Goal: Information Seeking & Learning: Check status

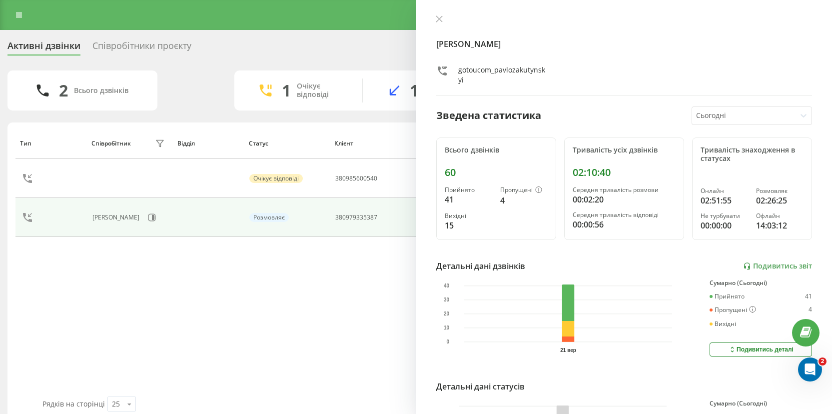
click at [344, 372] on div "Тип Співробітник фільтру Відділ Статус Клієнт Бізнес номер Час очікування Трива…" at bounding box center [415, 261] width 801 height 269
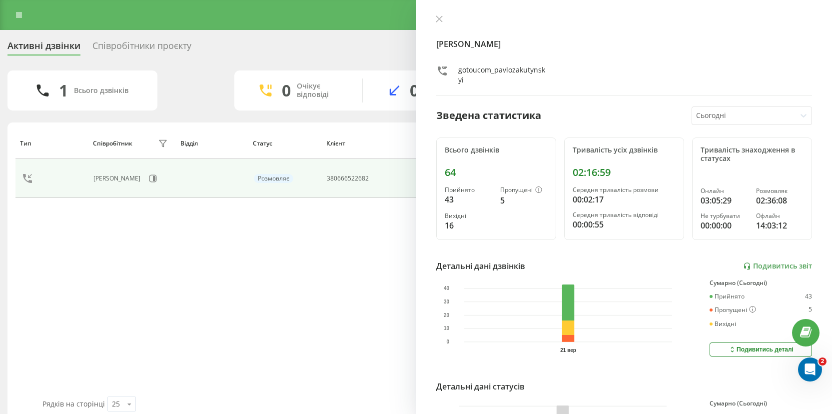
click at [372, 220] on div "Тип Співробітник фільтру Відділ Статус Клієнт Бізнес номер Час очікування Трива…" at bounding box center [415, 261] width 801 height 269
click at [404, 176] on icon at bounding box center [399, 178] width 10 height 10
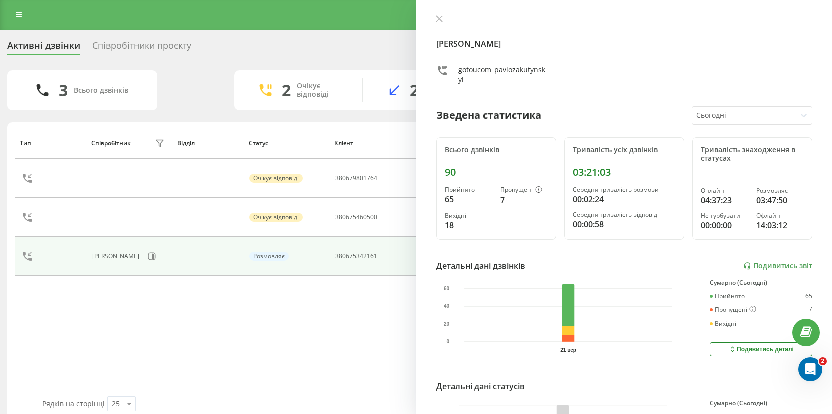
click at [286, 341] on div "Тип Співробітник фільтру Відділ Статус Клієнт Бізнес номер Час очікування Трива…" at bounding box center [415, 261] width 801 height 269
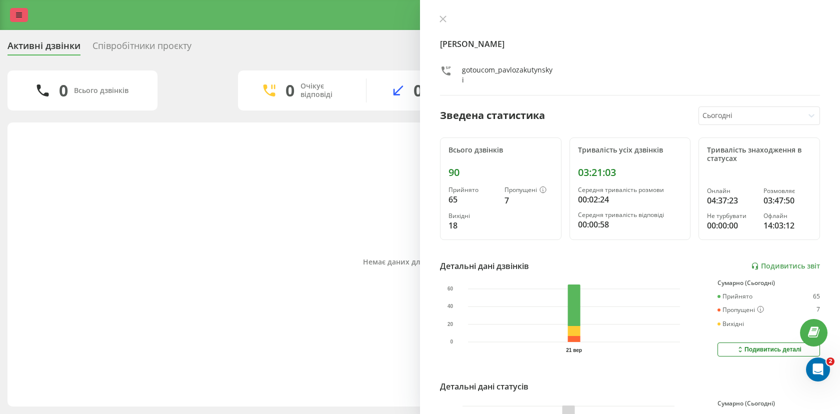
click at [19, 15] on icon at bounding box center [19, 14] width 6 height 7
click at [23, 14] on link at bounding box center [19, 15] width 18 height 14
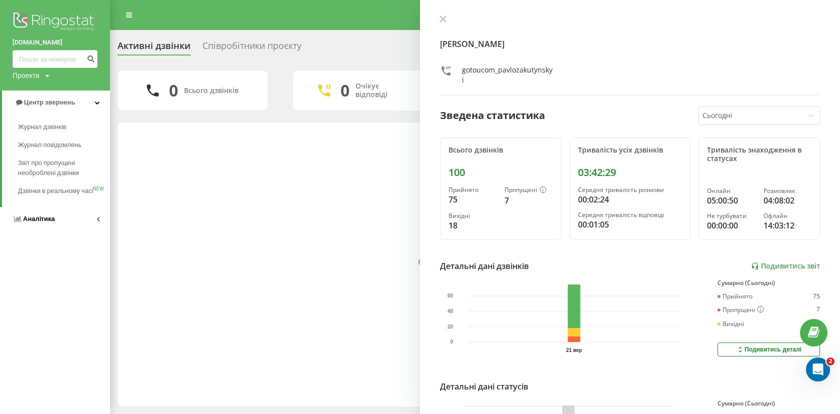
click at [57, 231] on link "Аналiтика" at bounding box center [55, 219] width 110 height 24
click at [49, 133] on link "Аналiтика" at bounding box center [56, 126] width 108 height 24
click at [54, 122] on link "Аналiтика" at bounding box center [55, 126] width 110 height 24
click at [59, 108] on link "Центр звернень" at bounding box center [55, 102] width 110 height 24
click at [52, 133] on link "Журнал дзвінків" at bounding box center [64, 127] width 92 height 18
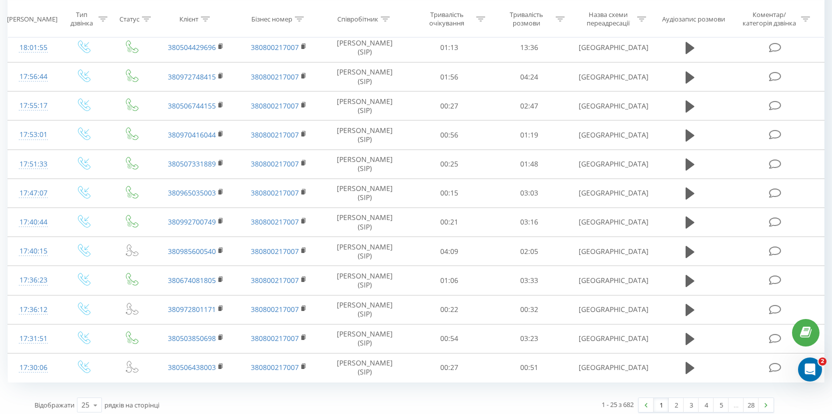
scroll to position [500, 0]
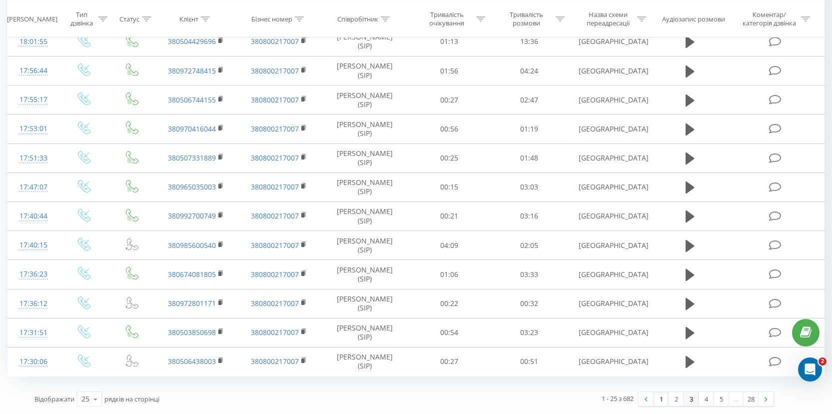
click at [686, 401] on link "3" at bounding box center [691, 399] width 15 height 14
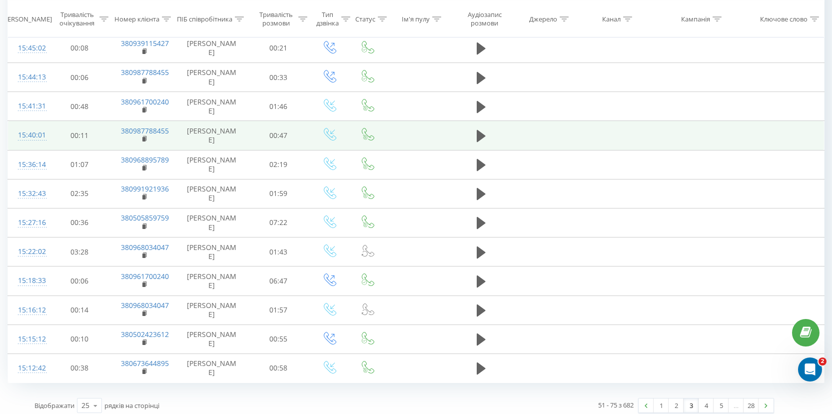
scroll to position [500, 0]
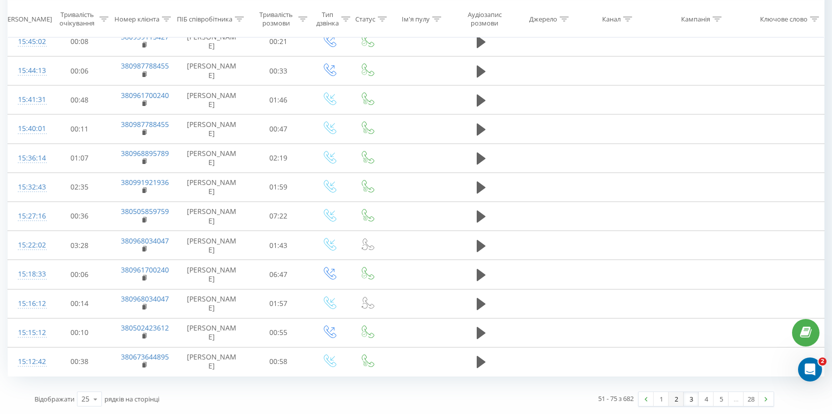
click at [682, 402] on link "2" at bounding box center [676, 399] width 15 height 14
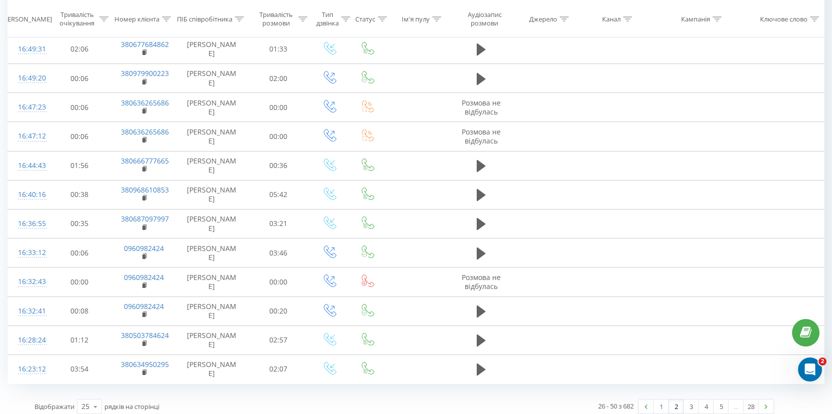
scroll to position [494, 0]
click at [665, 403] on link "1" at bounding box center [661, 405] width 15 height 14
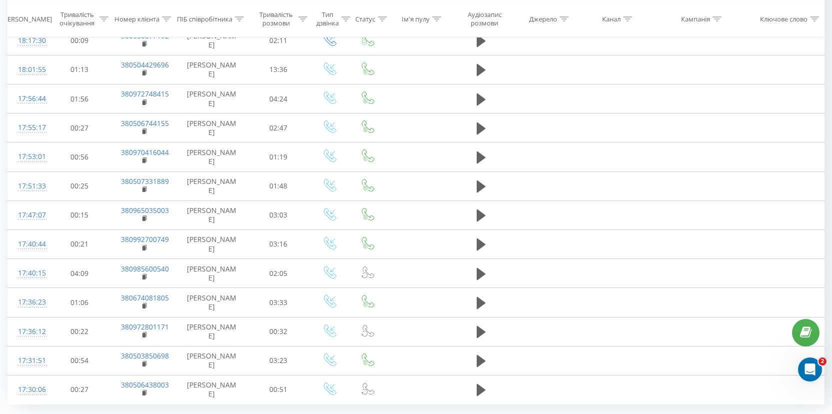
scroll to position [470, 0]
